Goal: Task Accomplishment & Management: Use online tool/utility

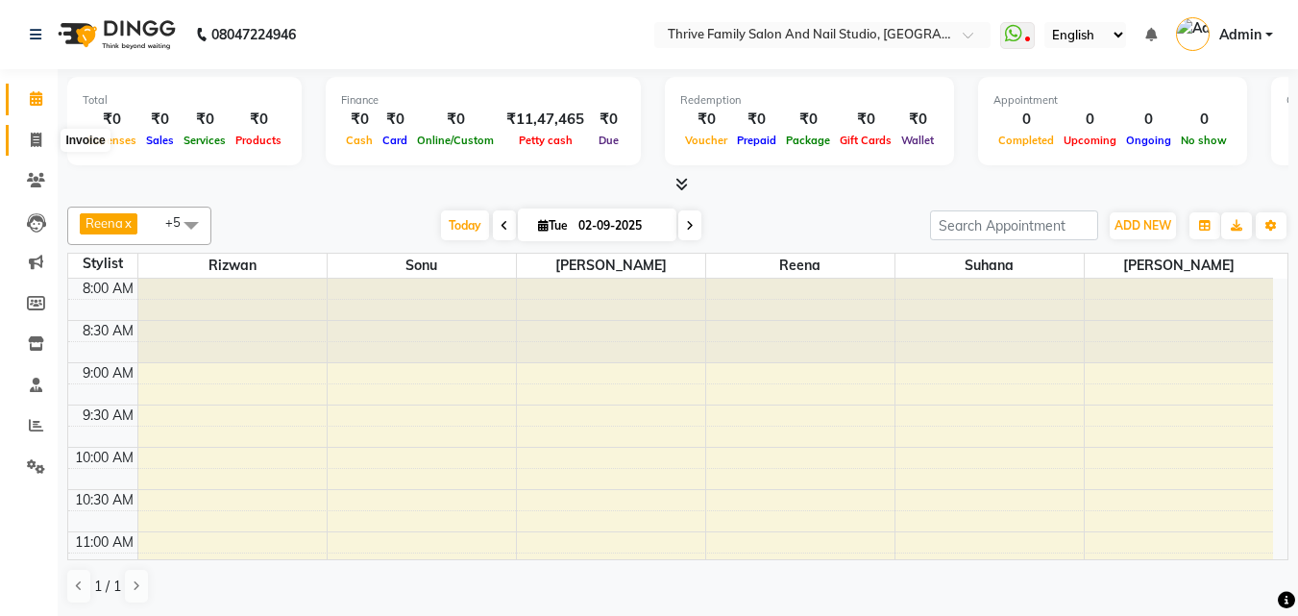
click at [39, 144] on icon at bounding box center [36, 140] width 11 height 14
select select "5990"
select select "service"
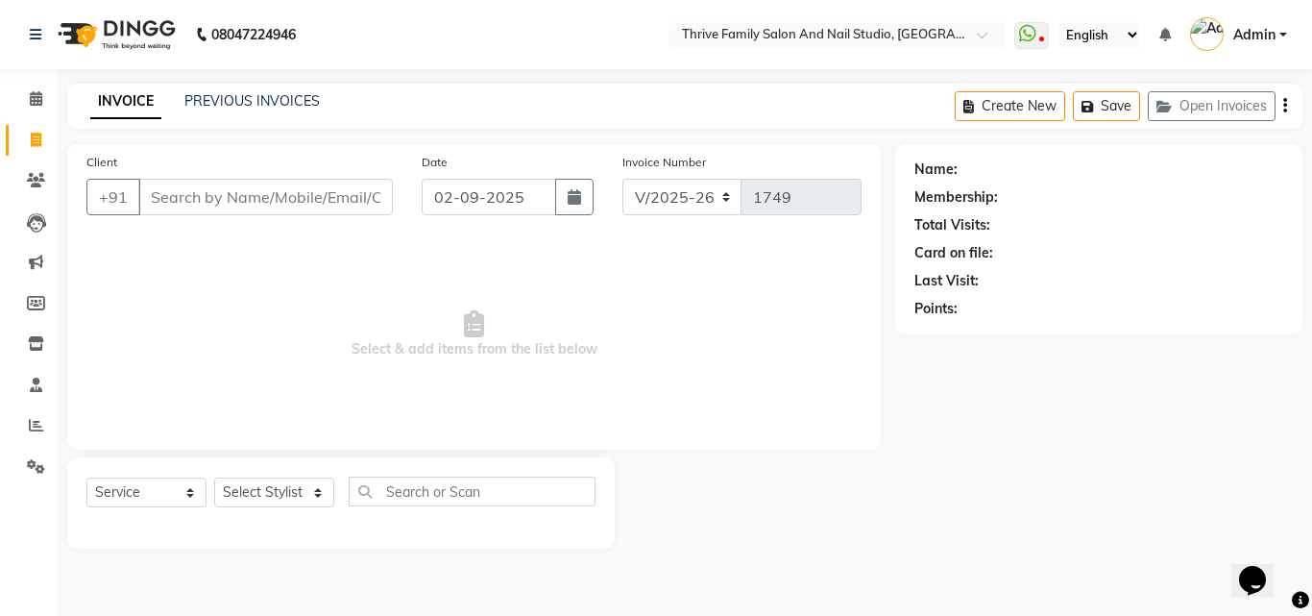
click at [166, 203] on input "Client" at bounding box center [265, 197] width 255 height 37
type input "8306704081"
click at [339, 192] on span "Add Client" at bounding box center [343, 196] width 76 height 19
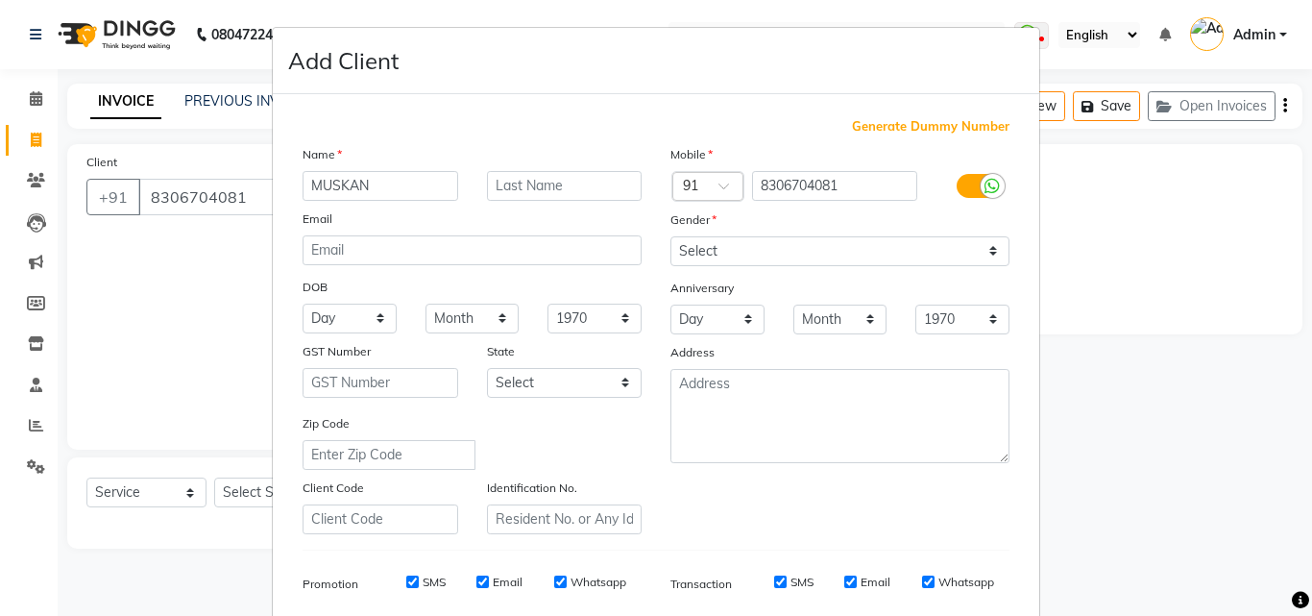
type input "MUSKAN"
click at [989, 247] on select "Select [DEMOGRAPHIC_DATA] [DEMOGRAPHIC_DATA] Other Prefer Not To Say" at bounding box center [840, 251] width 339 height 30
select select "[DEMOGRAPHIC_DATA]"
click at [671, 236] on select "Select [DEMOGRAPHIC_DATA] [DEMOGRAPHIC_DATA] Other Prefer Not To Say" at bounding box center [840, 251] width 339 height 30
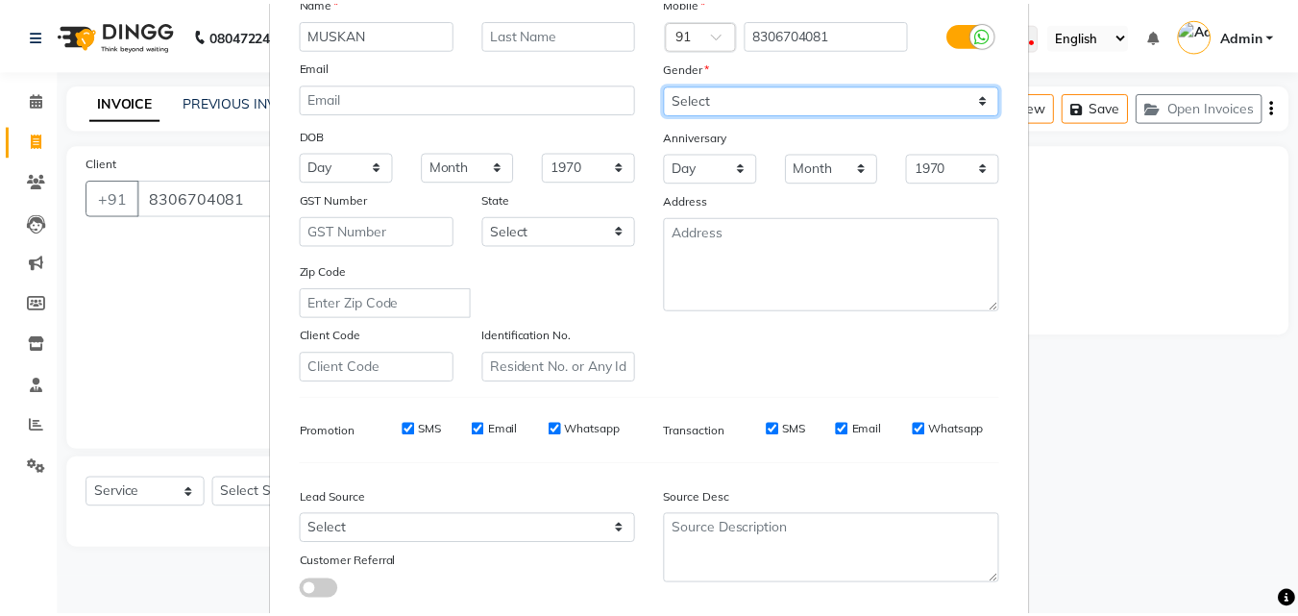
scroll to position [271, 0]
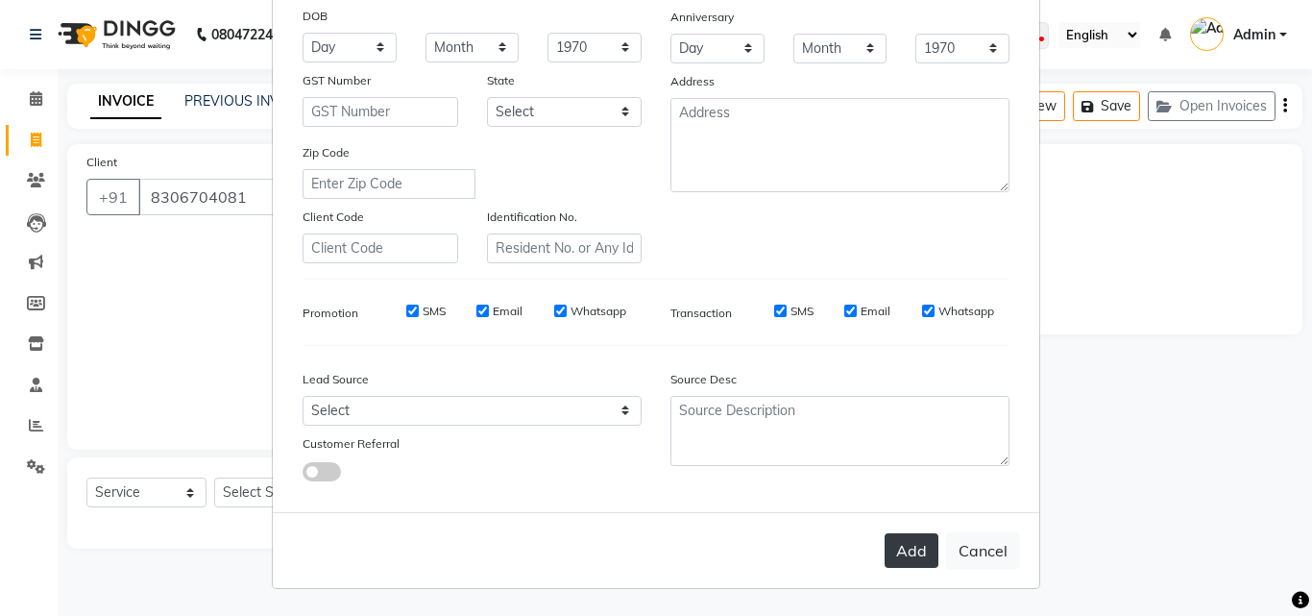
click at [900, 556] on button "Add" at bounding box center [912, 550] width 54 height 35
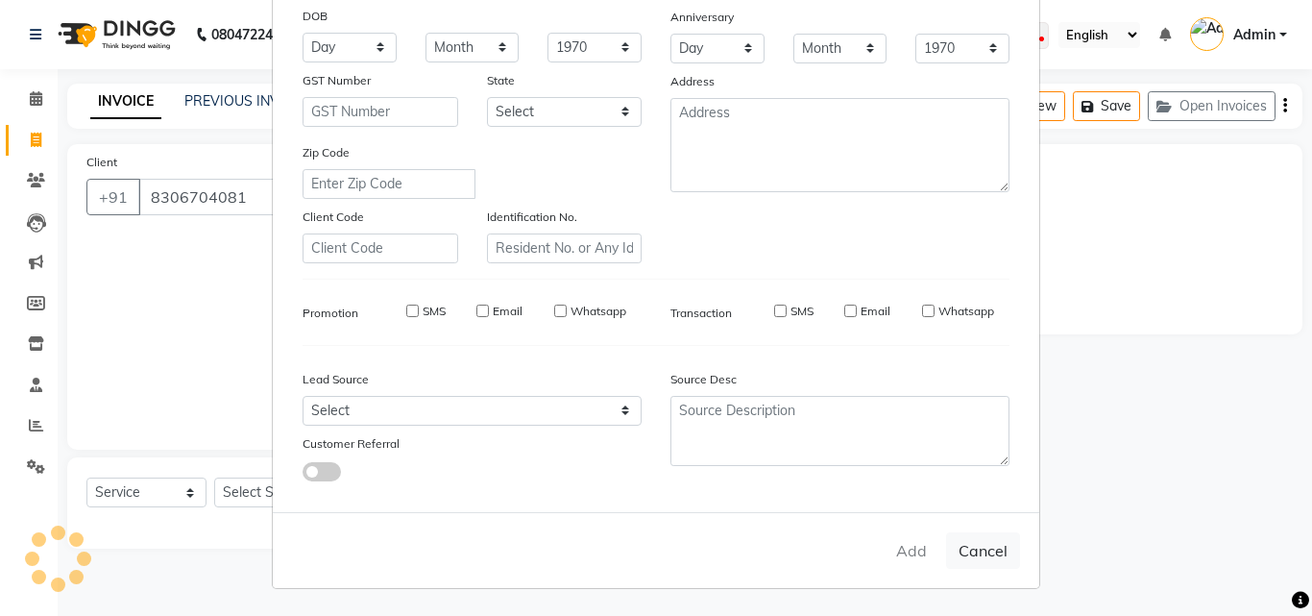
select select
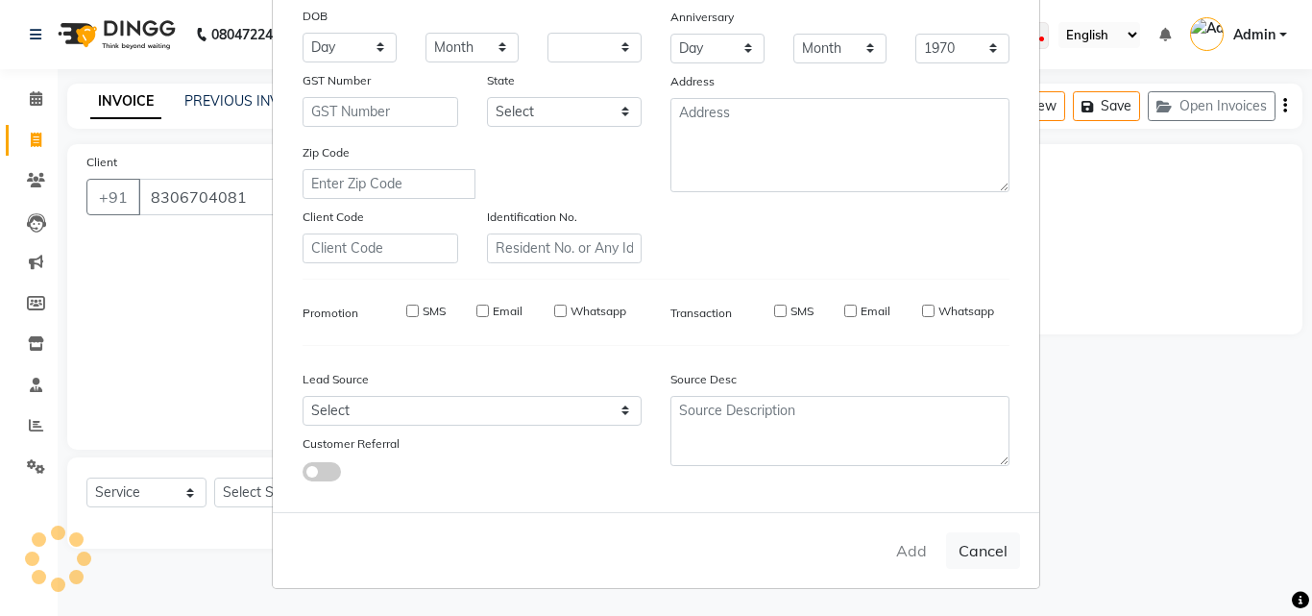
select select
checkbox input "false"
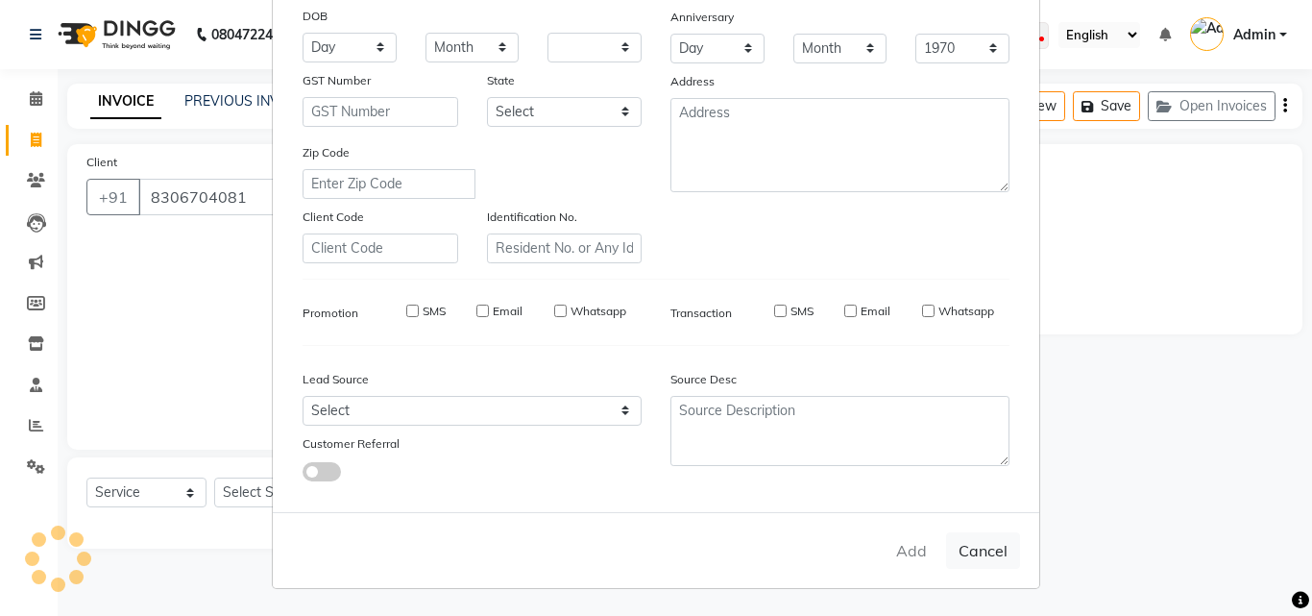
checkbox input "false"
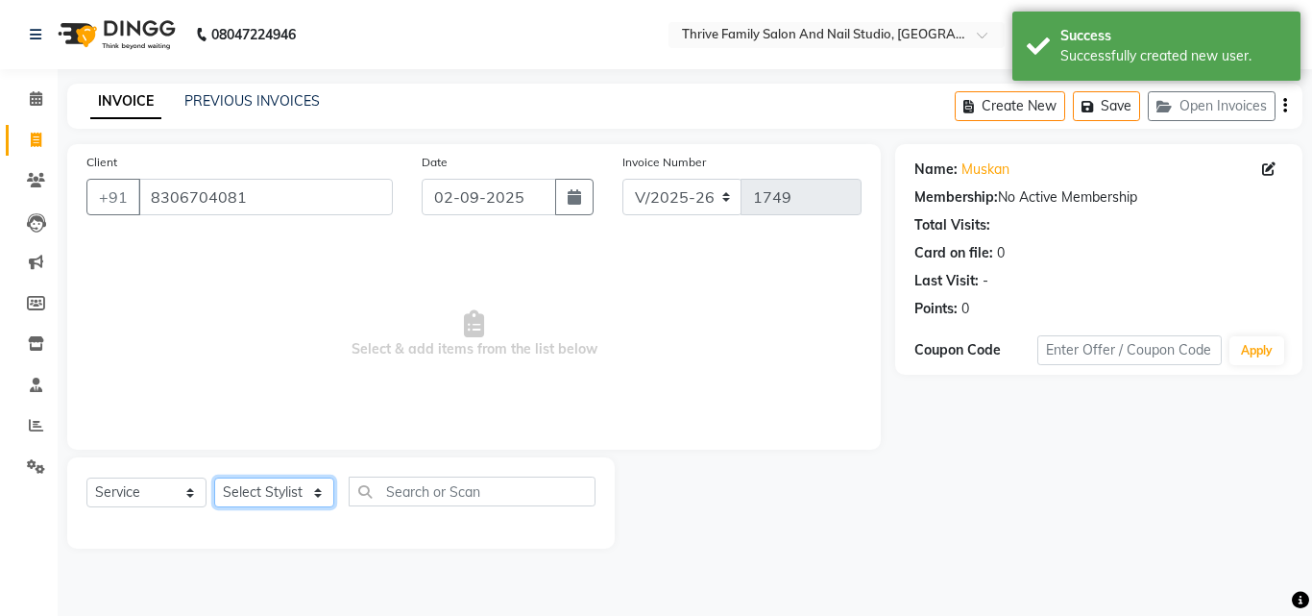
click at [319, 493] on select "Select Stylist [PERSON_NAME] [PERSON_NAME] [PERSON_NAME] Manager [PERSON_NAME] …" at bounding box center [274, 492] width 120 height 30
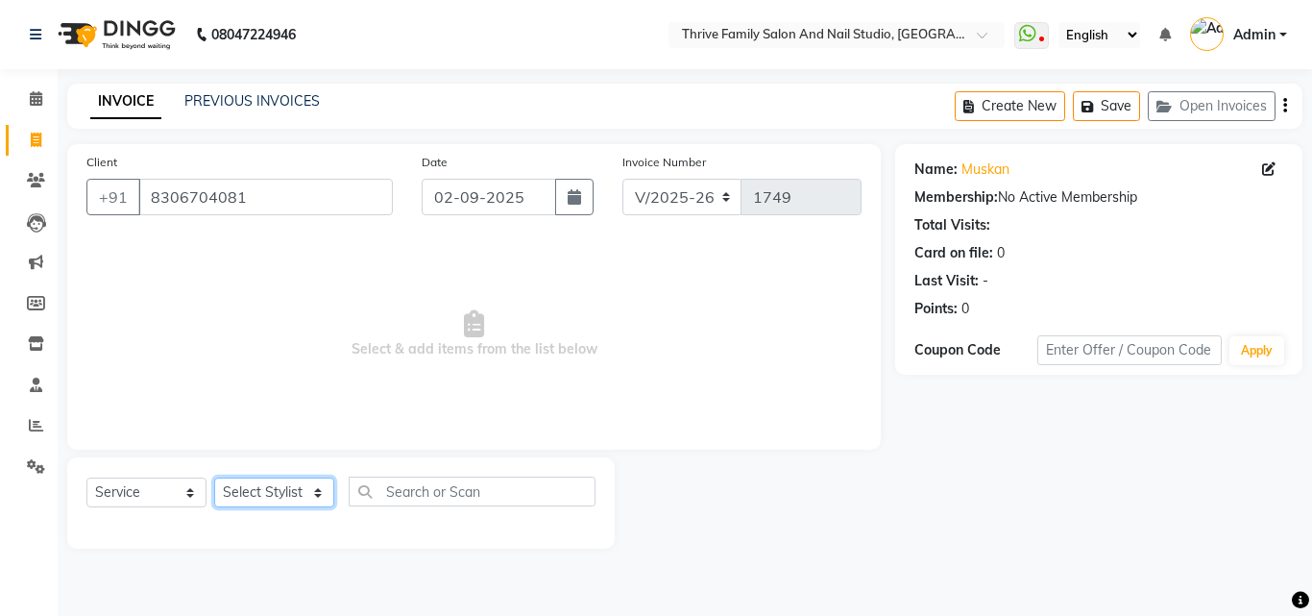
select select "77558"
click at [214, 477] on select "Select Stylist [PERSON_NAME] [PERSON_NAME] [PERSON_NAME] Manager [PERSON_NAME] …" at bounding box center [274, 492] width 120 height 30
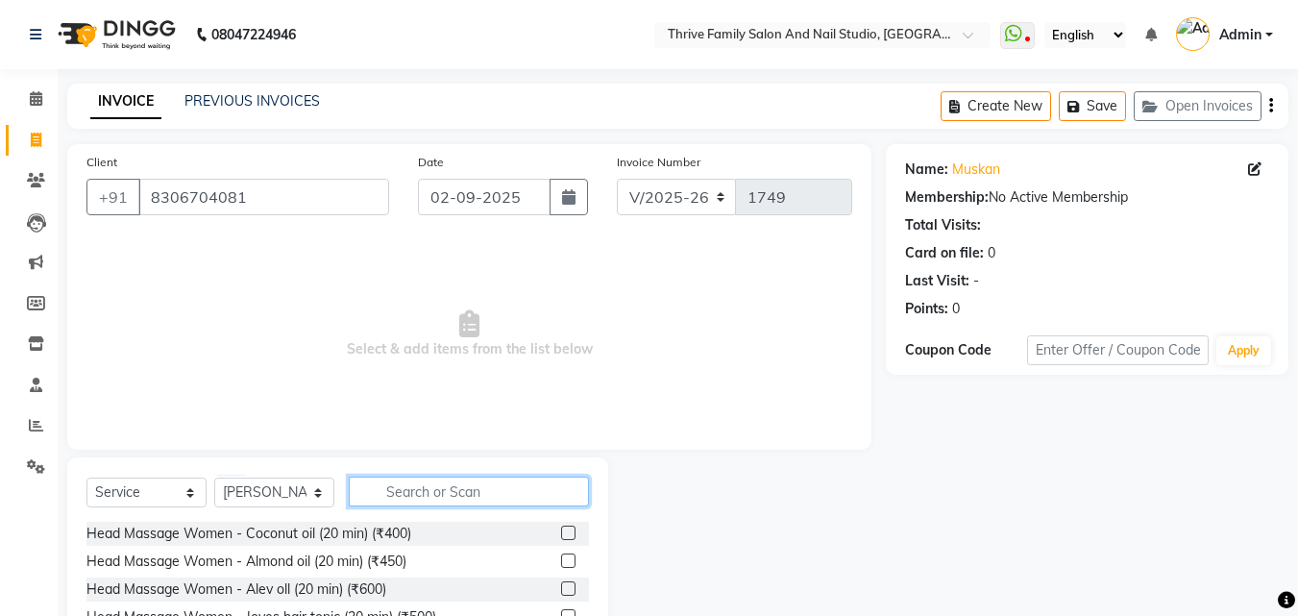
click at [395, 492] on input "text" at bounding box center [469, 491] width 240 height 30
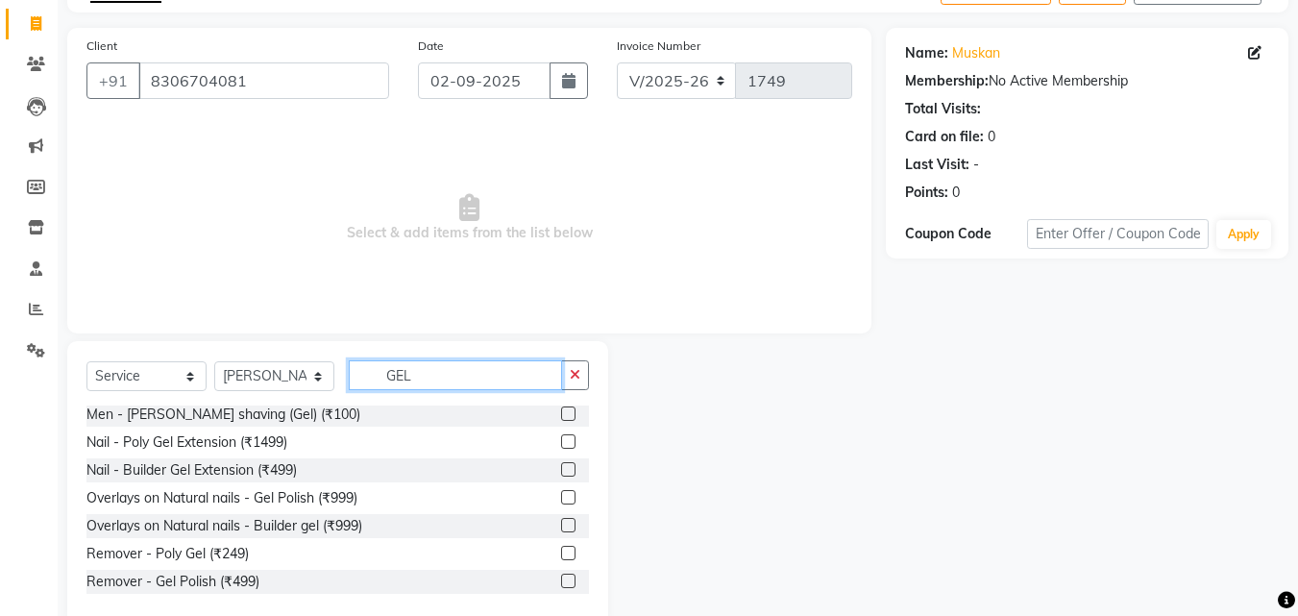
scroll to position [115, 0]
type input "GEL"
click at [561, 475] on label at bounding box center [568, 470] width 14 height 14
click at [561, 475] on input "checkbox" at bounding box center [567, 471] width 12 height 12
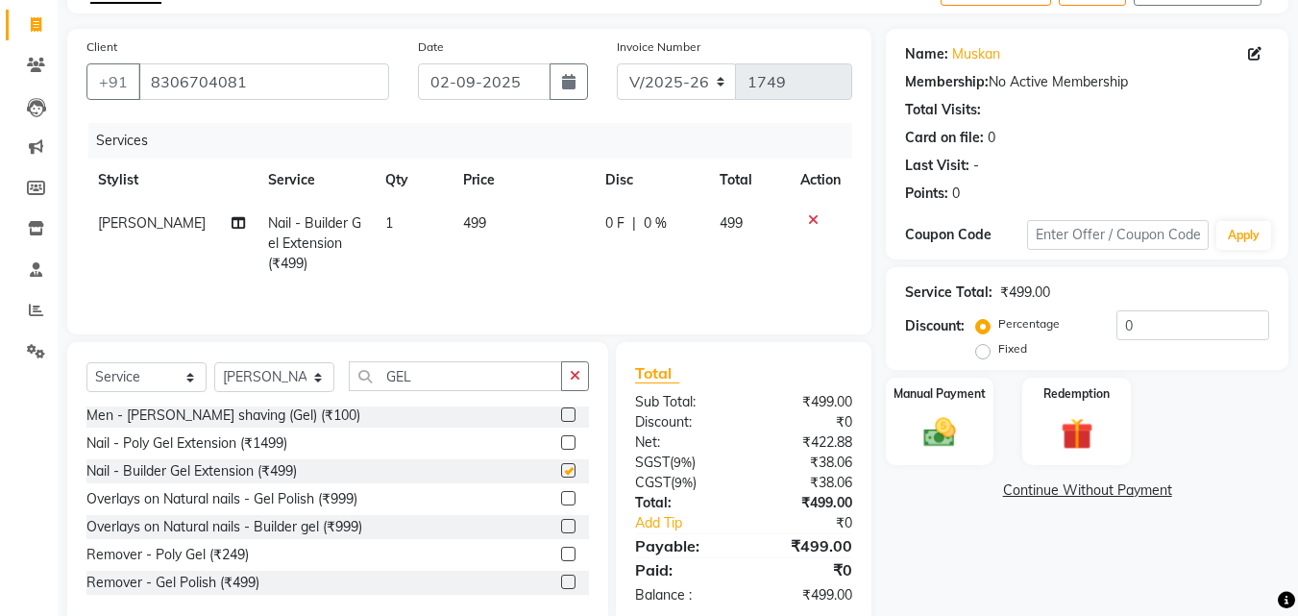
checkbox input "false"
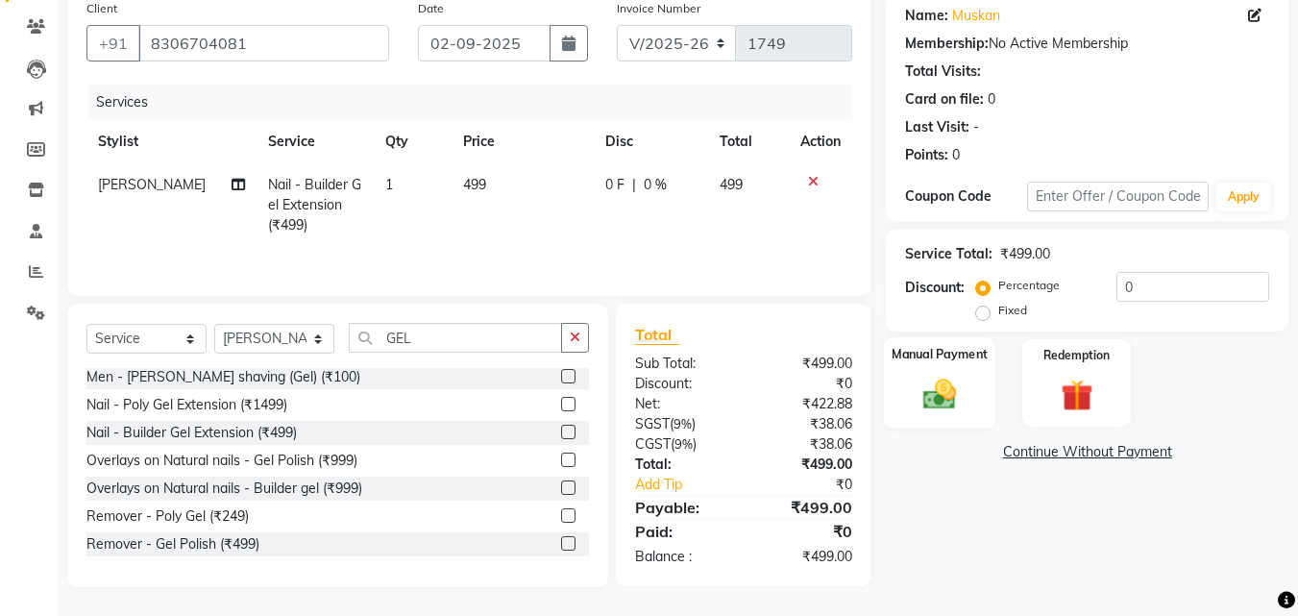
click at [918, 392] on img at bounding box center [940, 394] width 54 height 38
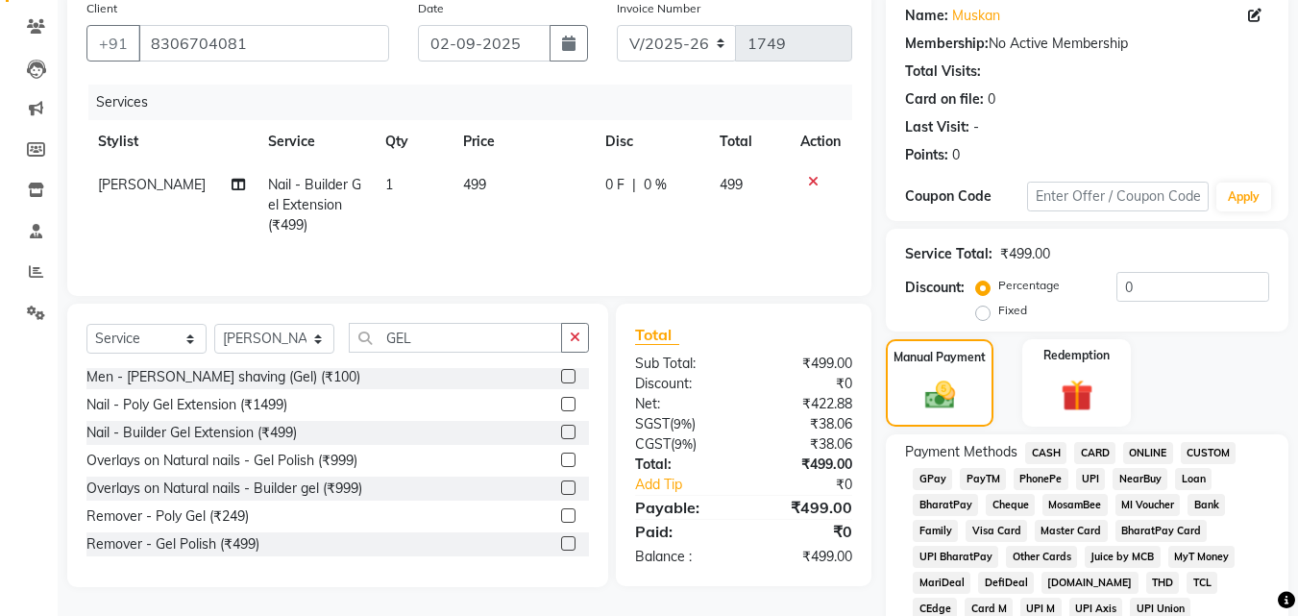
click at [984, 462] on span "Payment Methods" at bounding box center [961, 452] width 112 height 20
click at [982, 470] on span "PayTM" at bounding box center [983, 479] width 46 height 22
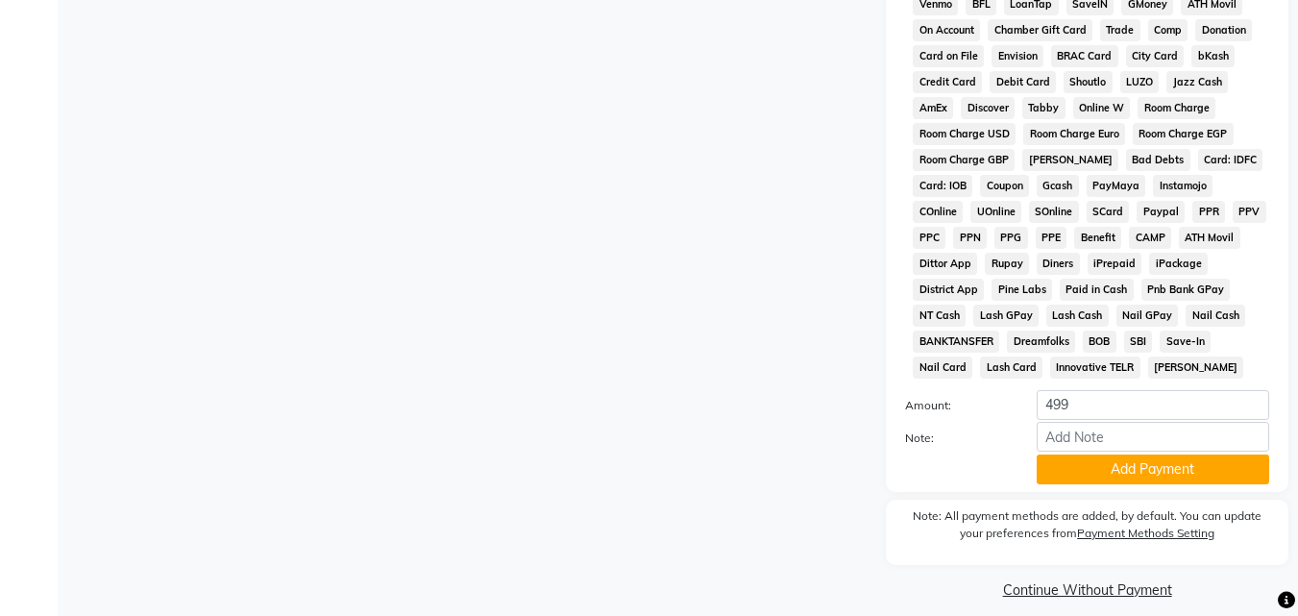
scroll to position [853, 0]
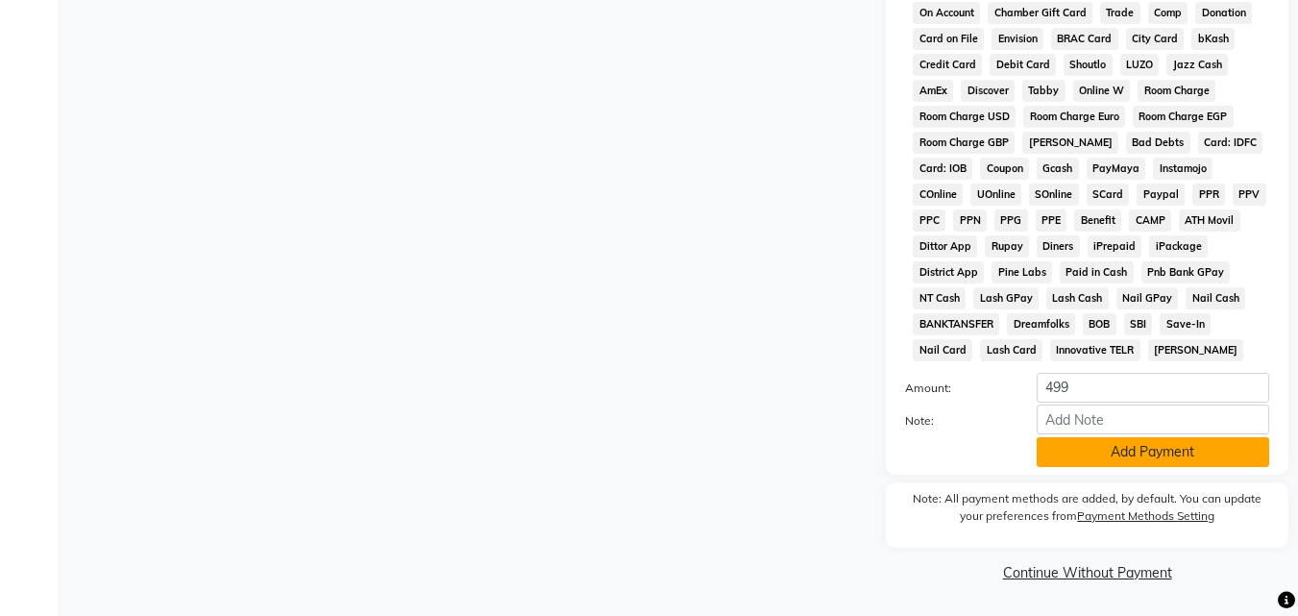
click at [1141, 451] on button "Add Payment" at bounding box center [1153, 452] width 232 height 30
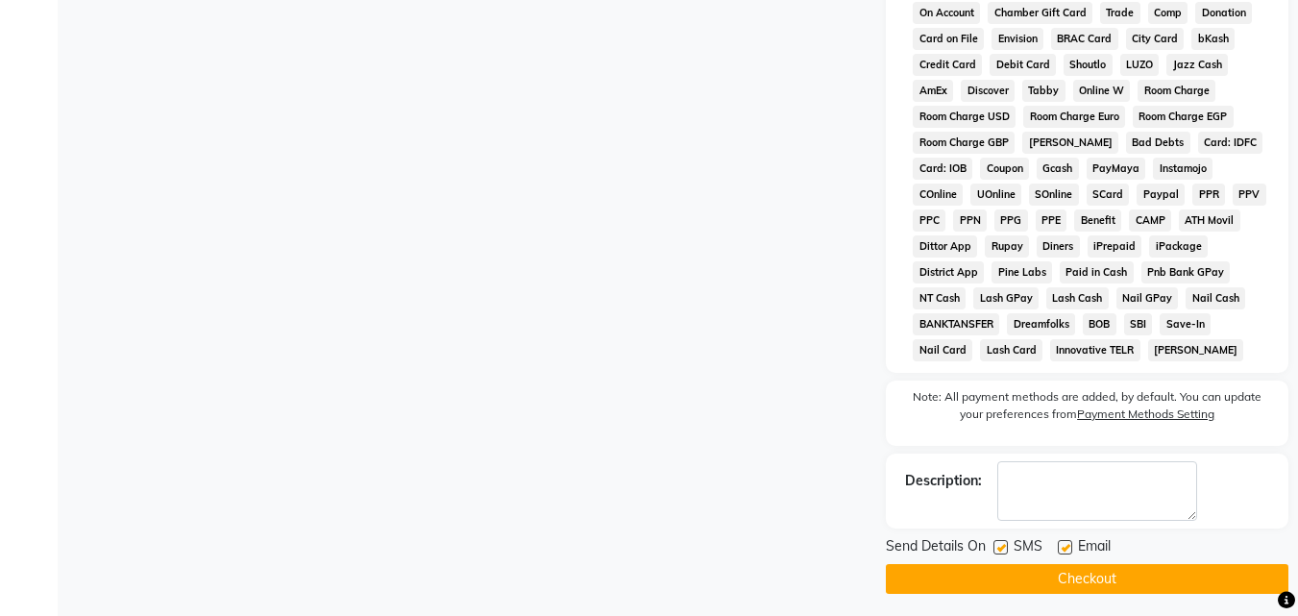
scroll to position [860, 0]
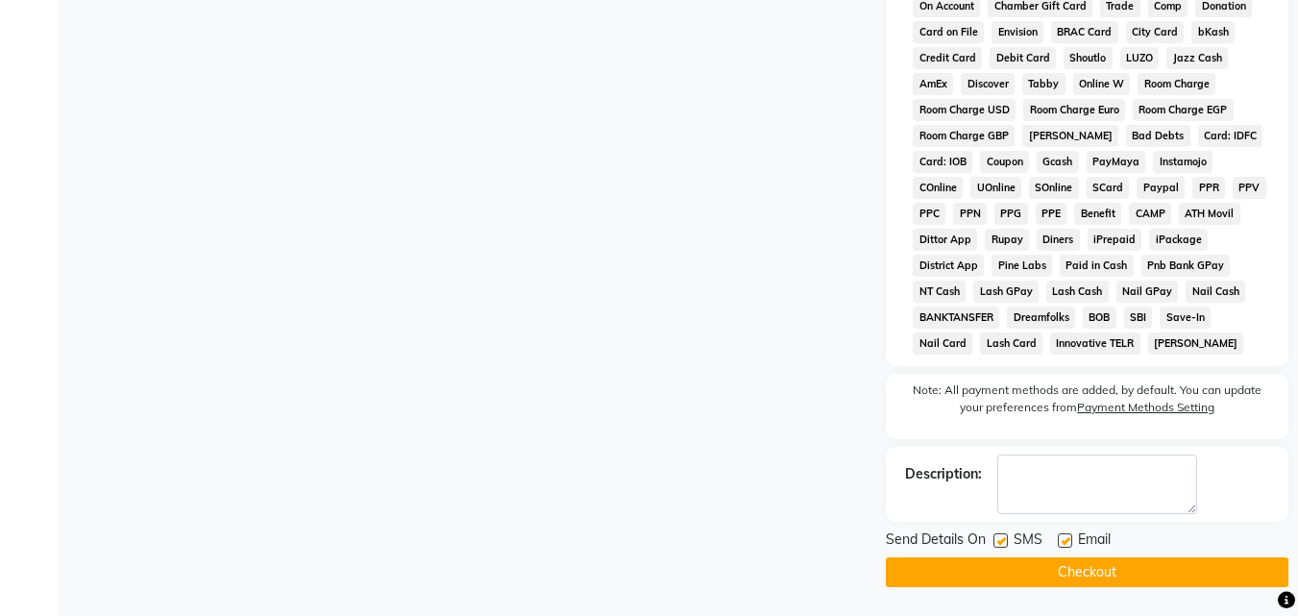
click at [1179, 569] on button "Checkout" at bounding box center [1087, 572] width 402 height 30
